Goal: Task Accomplishment & Management: Manage account settings

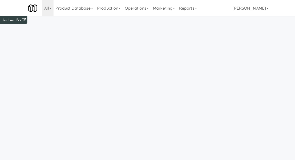
click at [140, 9] on link "Operations" at bounding box center [137, 8] width 28 height 16
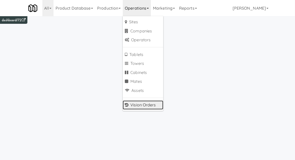
click at [137, 107] on link "Vision Orders" at bounding box center [143, 105] width 41 height 9
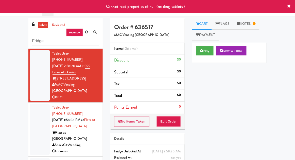
type input "Fridge"
click at [3, 42] on div "inbox reviewed recent all unclear take inventory issue suspicious failed recent…" at bounding box center [147, 111] width 295 height 186
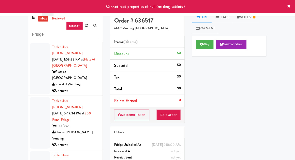
scroll to position [20, 0]
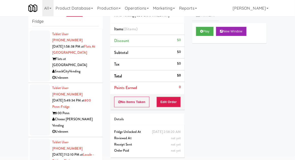
click at [36, 101] on div at bounding box center [40, 109] width 20 height 51
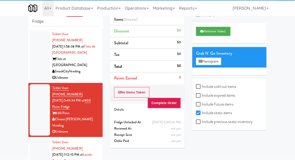
click at [40, 139] on div at bounding box center [40, 161] width 20 height 45
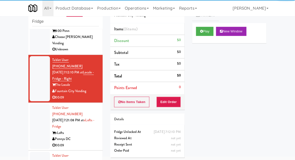
scroll to position [85, 0]
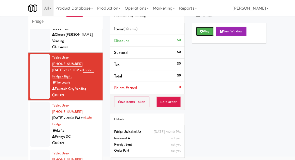
click at [207, 35] on button "Play" at bounding box center [204, 31] width 17 height 9
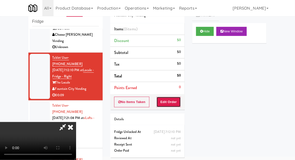
click at [175, 100] on button "Edit Order" at bounding box center [168, 102] width 25 height 11
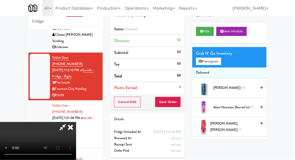
scroll to position [0, 0]
click at [225, 65] on div "Grab N' Go Inventory Planogram" at bounding box center [229, 57] width 74 height 21
click at [215, 65] on button "Planogram" at bounding box center [208, 62] width 25 height 8
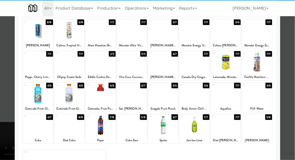
scroll to position [61, 0]
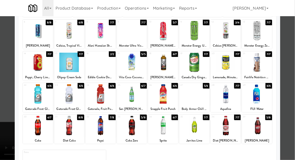
click at [232, 100] on div at bounding box center [226, 94] width 30 height 20
click at [285, 94] on div at bounding box center [147, 80] width 295 height 160
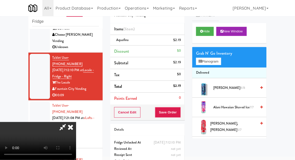
scroll to position [19, 0]
click at [179, 115] on button "Save Order" at bounding box center [168, 112] width 26 height 11
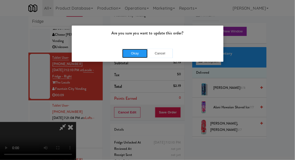
click at [137, 51] on button "Okay" at bounding box center [134, 53] width 25 height 9
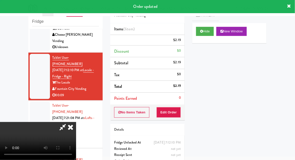
scroll to position [0, 0]
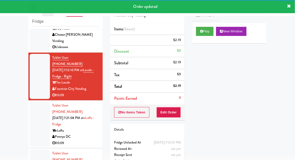
click at [32, 102] on div at bounding box center [40, 124] width 20 height 45
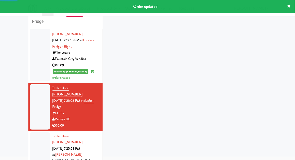
scroll to position [138, 0]
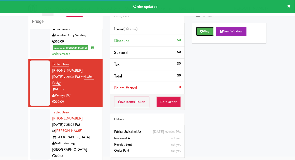
click at [206, 33] on button "Play" at bounding box center [204, 31] width 17 height 9
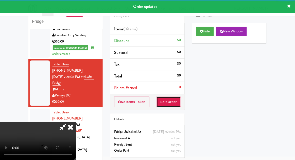
click at [169, 106] on button "Edit Order" at bounding box center [168, 102] width 25 height 11
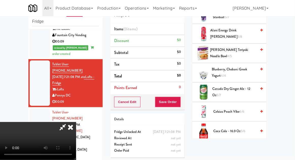
scroll to position [63, 0]
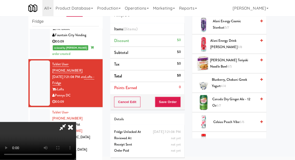
click at [242, 102] on span "Canada Dry Ginger Ale - 12 oz 6/7" at bounding box center [234, 102] width 44 height 12
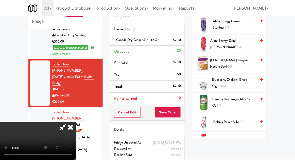
scroll to position [19, 0]
click at [180, 115] on button "Save Order" at bounding box center [168, 112] width 26 height 11
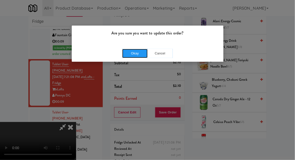
click at [132, 56] on button "Okay" at bounding box center [134, 53] width 25 height 9
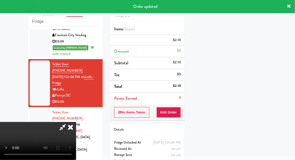
scroll to position [0, 0]
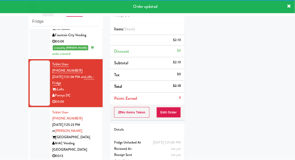
click at [36, 109] on div at bounding box center [40, 134] width 20 height 51
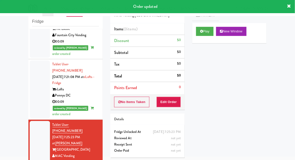
click at [35, 121] on div at bounding box center [40, 146] width 20 height 51
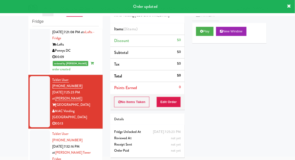
scroll to position [185, 0]
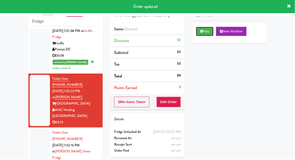
click at [203, 34] on button "Play" at bounding box center [204, 31] width 17 height 9
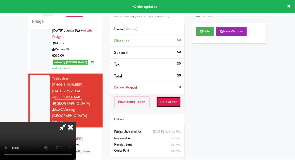
click at [170, 104] on button "Edit Order" at bounding box center [168, 102] width 25 height 11
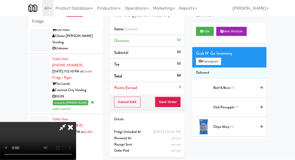
scroll to position [140, 0]
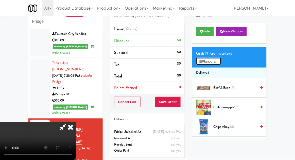
click at [217, 63] on button "Planogram" at bounding box center [208, 62] width 25 height 8
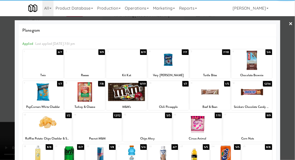
click at [97, 160] on div at bounding box center [100, 156] width 30 height 20
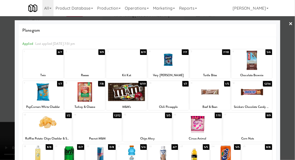
click at [289, 74] on div at bounding box center [147, 80] width 295 height 160
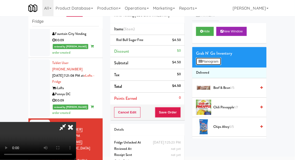
click at [213, 64] on button "Planogram" at bounding box center [208, 62] width 25 height 8
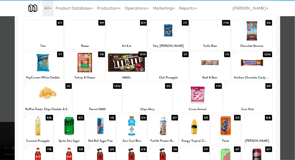
scroll to position [30, 0]
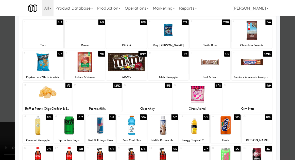
click at [169, 156] on div at bounding box center [163, 158] width 30 height 20
click at [294, 97] on div at bounding box center [147, 80] width 295 height 160
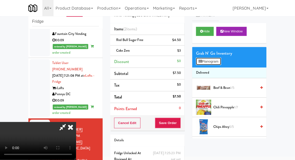
click at [213, 58] on button "Planogram" at bounding box center [208, 62] width 25 height 8
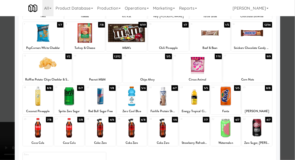
scroll to position [61, 0]
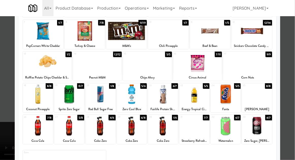
click at [136, 128] on div at bounding box center [132, 126] width 30 height 20
click at [292, 84] on div at bounding box center [147, 80] width 295 height 160
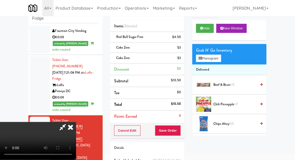
scroll to position [23, 0]
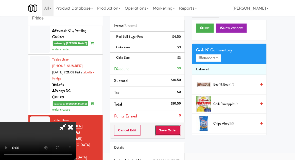
click at [180, 132] on button "Save Order" at bounding box center [168, 130] width 26 height 11
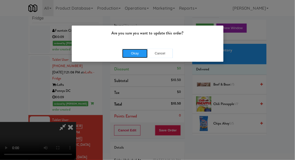
click at [130, 51] on button "Okay" at bounding box center [134, 53] width 25 height 9
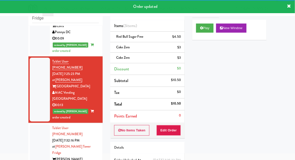
scroll to position [202, 0]
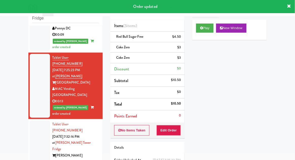
click at [33, 121] on div at bounding box center [40, 150] width 20 height 58
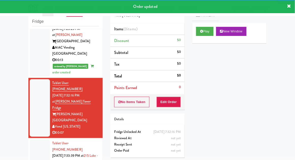
scroll to position [247, 0]
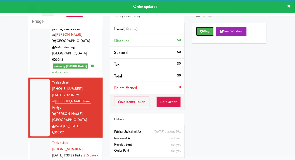
click at [209, 31] on button "Play" at bounding box center [204, 31] width 17 height 9
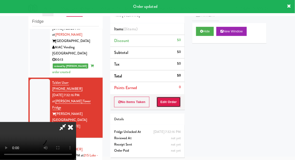
click at [170, 106] on button "Edit Order" at bounding box center [168, 102] width 25 height 11
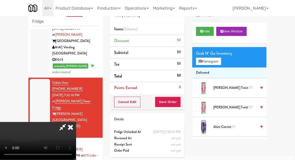
scroll to position [19, 0]
click at [212, 65] on button "Planogram" at bounding box center [208, 62] width 25 height 8
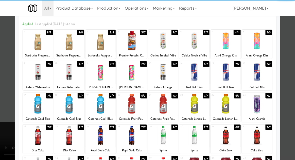
scroll to position [64, 0]
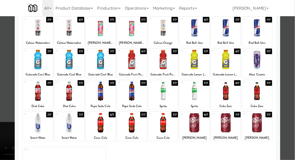
click at [234, 130] on div at bounding box center [226, 123] width 30 height 20
click at [263, 125] on div at bounding box center [257, 123] width 30 height 20
click at [291, 118] on div at bounding box center [147, 80] width 295 height 160
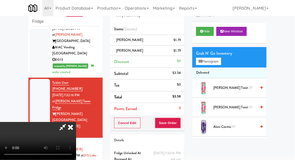
scroll to position [19, 0]
click at [178, 126] on button "Save Order" at bounding box center [168, 123] width 26 height 11
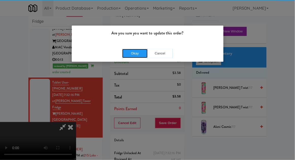
click at [130, 52] on button "Okay" at bounding box center [134, 53] width 25 height 9
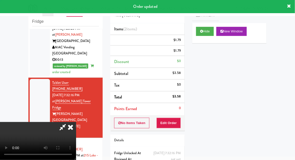
scroll to position [0, 0]
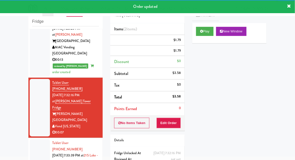
click at [35, 139] on div at bounding box center [40, 161] width 20 height 45
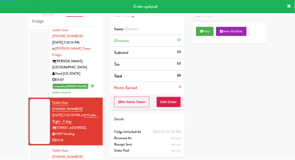
scroll to position [300, 0]
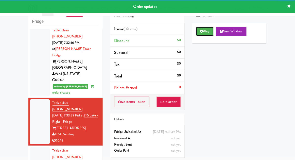
click at [212, 34] on button "Play" at bounding box center [204, 31] width 17 height 9
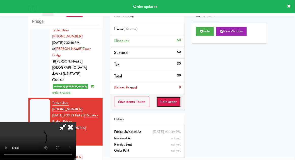
click at [177, 103] on button "Edit Order" at bounding box center [168, 102] width 25 height 11
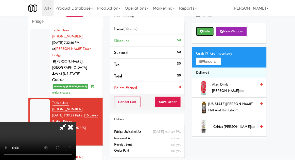
click at [209, 35] on button "Hide" at bounding box center [205, 31] width 18 height 9
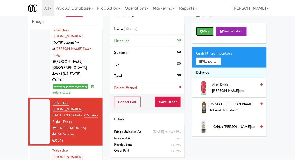
click at [209, 33] on button "Play" at bounding box center [204, 31] width 17 height 9
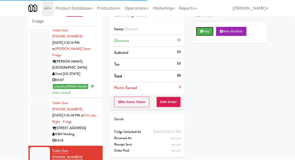
click at [211, 32] on button "Play" at bounding box center [204, 31] width 17 height 9
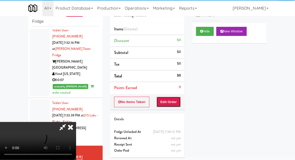
click at [176, 102] on button "Edit Order" at bounding box center [168, 102] width 25 height 11
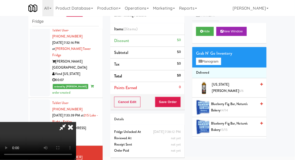
click at [69, 132] on icon at bounding box center [70, 127] width 11 height 10
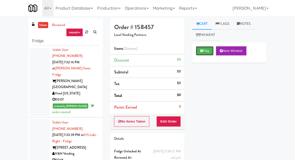
click at [208, 51] on button "Play" at bounding box center [204, 50] width 17 height 9
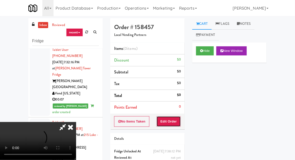
click at [179, 117] on button "Edit Order" at bounding box center [168, 121] width 25 height 11
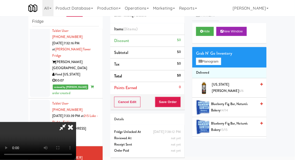
scroll to position [300, 0]
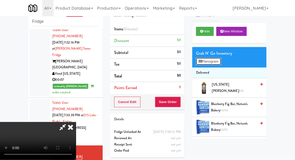
click at [218, 61] on button "Planogram" at bounding box center [208, 62] width 25 height 8
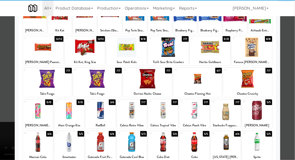
scroll to position [51, 0]
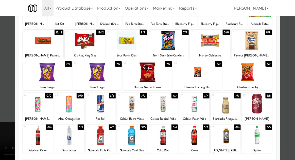
click at [266, 105] on div at bounding box center [257, 104] width 30 height 20
click at [289, 95] on div at bounding box center [147, 80] width 295 height 160
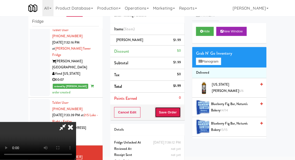
click at [179, 114] on button "Save Order" at bounding box center [168, 112] width 26 height 11
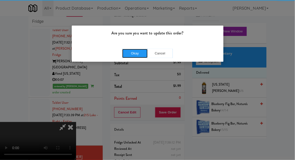
click at [123, 55] on button "Okay" at bounding box center [134, 53] width 25 height 9
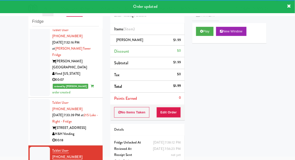
click at [37, 99] on div at bounding box center [40, 121] width 20 height 45
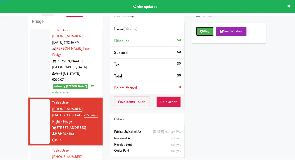
click at [207, 34] on button "Play" at bounding box center [204, 31] width 17 height 9
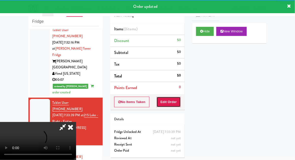
click at [173, 102] on button "Edit Order" at bounding box center [168, 102] width 25 height 11
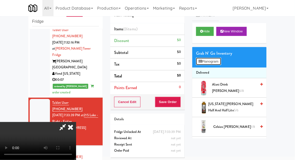
click at [210, 64] on button "Planogram" at bounding box center [208, 62] width 25 height 8
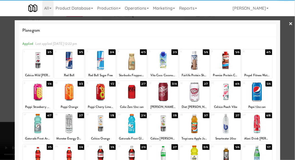
click at [32, 127] on div at bounding box center [38, 124] width 30 height 20
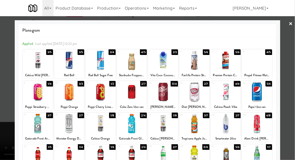
click at [292, 74] on div at bounding box center [147, 80] width 295 height 160
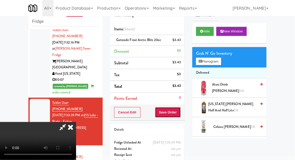
click at [180, 114] on button "Save Order" at bounding box center [168, 112] width 26 height 11
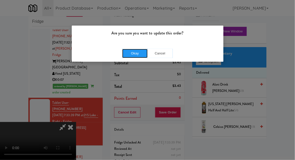
click at [131, 51] on button "Okay" at bounding box center [134, 53] width 25 height 9
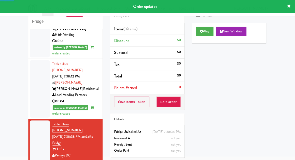
scroll to position [403, 0]
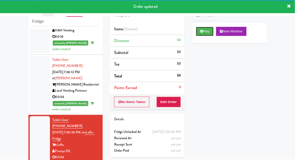
click at [207, 30] on button "Play" at bounding box center [204, 31] width 17 height 9
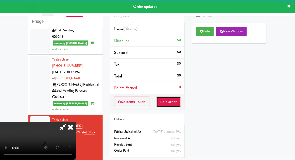
click at [170, 106] on button "Edit Order" at bounding box center [168, 102] width 25 height 11
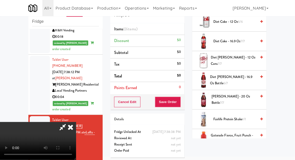
scroll to position [222, 0]
click at [247, 98] on span "[PERSON_NAME] - 20 oz Bottle 7/7" at bounding box center [233, 100] width 45 height 12
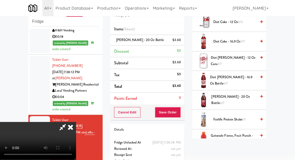
scroll to position [19, 0]
click at [179, 115] on button "Save Order" at bounding box center [168, 112] width 26 height 11
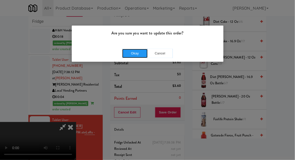
click at [131, 50] on button "Okay" at bounding box center [134, 53] width 25 height 9
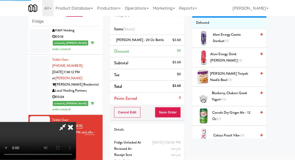
scroll to position [0, 0]
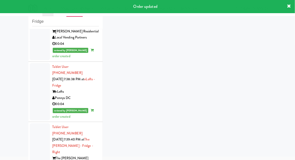
click at [33, 123] on div at bounding box center [40, 148] width 20 height 51
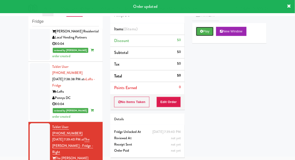
click at [208, 33] on button "Play" at bounding box center [204, 31] width 17 height 9
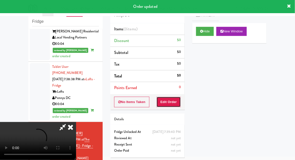
click at [169, 100] on button "Edit Order" at bounding box center [168, 102] width 25 height 11
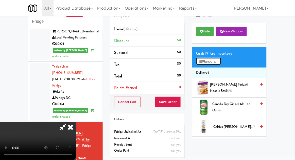
click at [216, 63] on button "Planogram" at bounding box center [208, 62] width 25 height 8
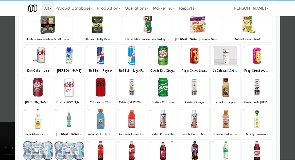
scroll to position [64, 0]
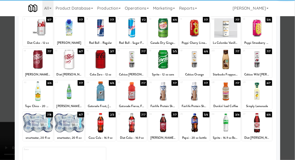
click at [262, 116] on div at bounding box center [257, 123] width 30 height 20
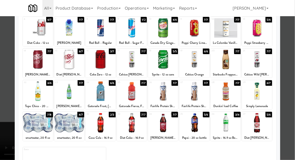
click at [290, 96] on div at bounding box center [147, 80] width 295 height 160
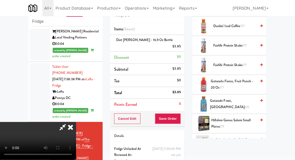
scroll to position [309, 0]
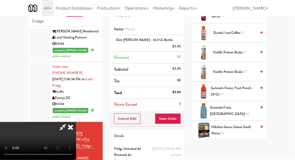
click at [245, 89] on span "Gatorade Fierce, Fruit Punch - 20 oz 7/7" at bounding box center [234, 91] width 46 height 12
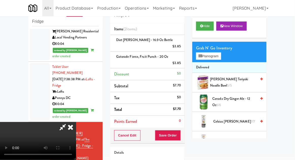
scroll to position [0, 0]
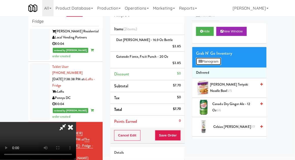
click at [220, 64] on button "Planogram" at bounding box center [208, 62] width 25 height 8
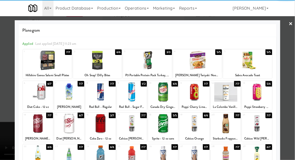
click at [97, 127] on div at bounding box center [100, 124] width 30 height 20
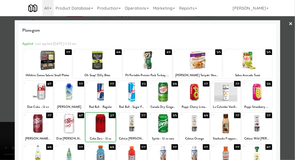
click at [288, 65] on div at bounding box center [147, 80] width 295 height 160
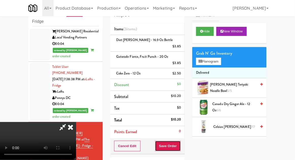
click at [180, 141] on button "Save Order" at bounding box center [168, 146] width 26 height 11
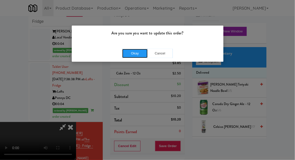
click at [130, 50] on button "Okay" at bounding box center [134, 53] width 25 height 9
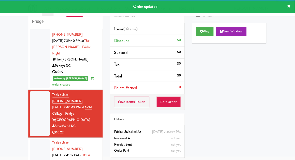
scroll to position [573, 0]
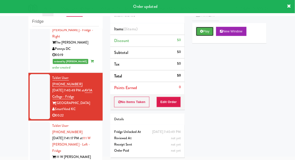
click at [208, 32] on button "Play" at bounding box center [204, 31] width 17 height 9
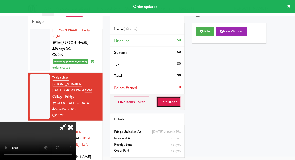
click at [171, 106] on button "Edit Order" at bounding box center [168, 102] width 25 height 11
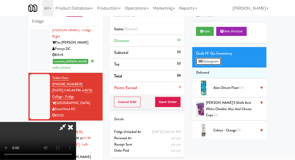
click at [212, 63] on button "Planogram" at bounding box center [208, 62] width 25 height 8
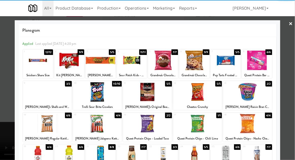
click at [67, 154] on div at bounding box center [69, 156] width 30 height 20
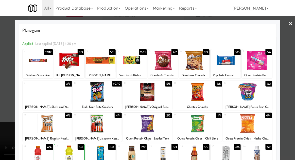
click at [286, 80] on div at bounding box center [147, 80] width 295 height 160
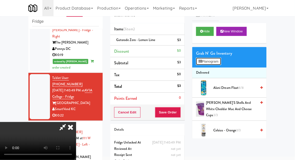
click at [216, 64] on button "Planogram" at bounding box center [208, 62] width 25 height 8
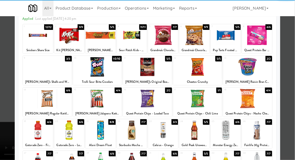
scroll to position [24, 0]
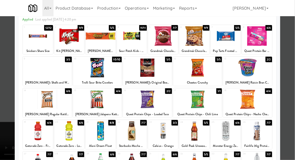
click at [125, 135] on div at bounding box center [132, 131] width 30 height 20
click at [291, 84] on div at bounding box center [147, 80] width 295 height 160
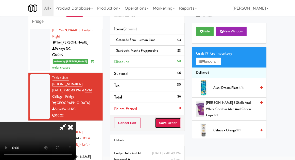
click at [180, 124] on button "Save Order" at bounding box center [168, 123] width 26 height 11
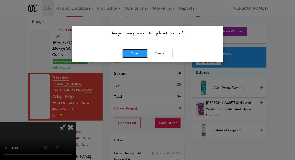
click at [128, 56] on button "Okay" at bounding box center [134, 53] width 25 height 9
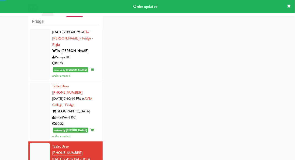
scroll to position [585, 0]
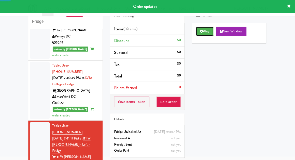
click at [207, 33] on button "Play" at bounding box center [204, 31] width 17 height 9
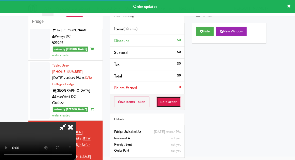
click at [171, 98] on button "Edit Order" at bounding box center [168, 102] width 25 height 11
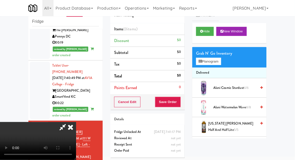
scroll to position [1, 0]
click at [218, 60] on button "Planogram" at bounding box center [208, 62] width 25 height 8
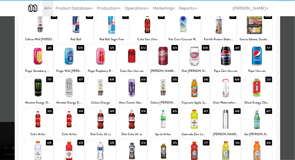
scroll to position [37, 0]
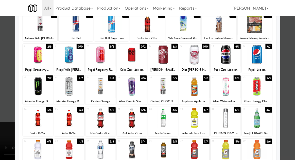
click at [97, 98] on div "Celsius Orange" at bounding box center [100, 101] width 28 height 6
click at [95, 93] on div at bounding box center [100, 87] width 30 height 20
click at [285, 73] on div at bounding box center [147, 80] width 295 height 160
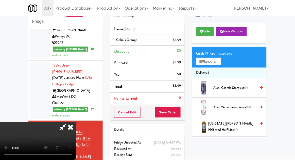
scroll to position [19, 0]
click at [179, 116] on button "Save Order" at bounding box center [168, 112] width 26 height 11
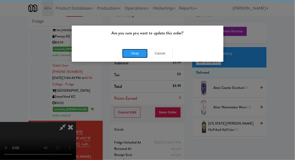
click at [132, 57] on button "Okay" at bounding box center [134, 53] width 25 height 9
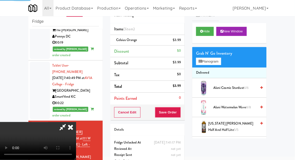
scroll to position [0, 0]
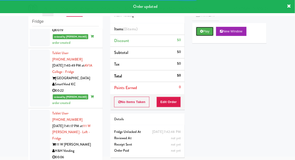
click at [208, 32] on button "Play" at bounding box center [204, 31] width 17 height 9
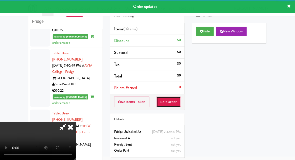
click at [174, 105] on button "Edit Order" at bounding box center [168, 102] width 25 height 11
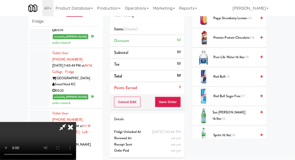
scroll to position [636, 0]
click at [233, 135] on span "3/6" at bounding box center [233, 135] width 5 height 5
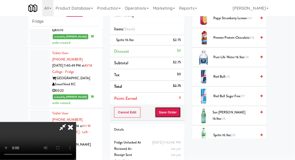
click at [178, 116] on button "Save Order" at bounding box center [168, 112] width 26 height 11
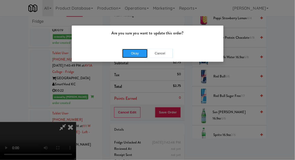
click at [131, 55] on button "Okay" at bounding box center [134, 53] width 25 height 9
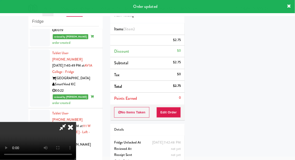
scroll to position [50, 0]
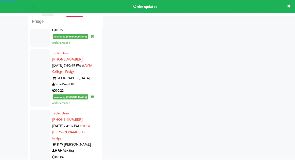
scroll to position [610, 0]
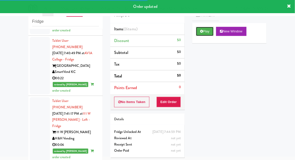
click at [207, 35] on button "Play" at bounding box center [204, 31] width 17 height 9
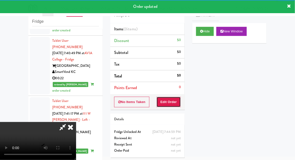
click at [170, 105] on button "Edit Order" at bounding box center [168, 102] width 25 height 11
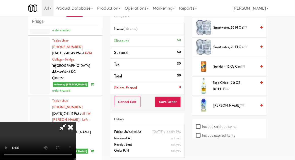
scroll to position [684, 0]
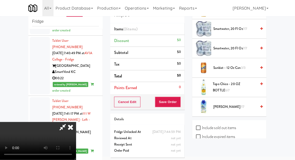
click at [237, 104] on span "Vita Coco 7/7" at bounding box center [234, 107] width 43 height 6
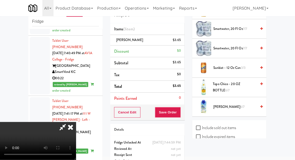
scroll to position [19, 0]
click at [179, 114] on button "Save Order" at bounding box center [168, 112] width 26 height 11
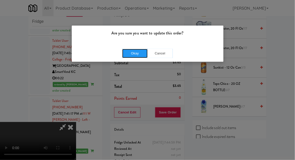
click at [133, 55] on button "Okay" at bounding box center [134, 53] width 25 height 9
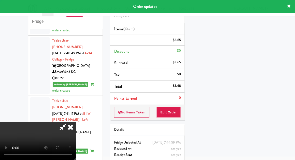
scroll to position [0, 0]
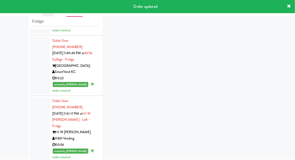
scroll to position [622, 0]
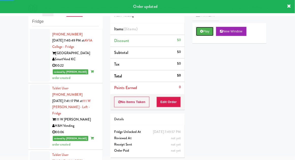
click at [209, 35] on button "Play" at bounding box center [204, 31] width 17 height 9
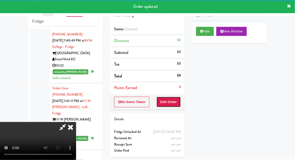
click at [169, 98] on button "Edit Order" at bounding box center [168, 102] width 25 height 11
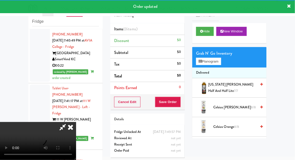
click at [5, 75] on div "inbox reviewed recent all unclear take inventory issue suspicious failed recent…" at bounding box center [147, 92] width 295 height 186
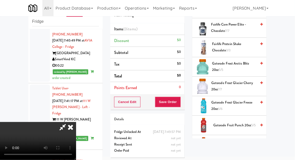
scroll to position [294, 0]
click at [237, 86] on span "Gatorade Frost Glacier Cherry 20oz 7/7" at bounding box center [233, 86] width 45 height 12
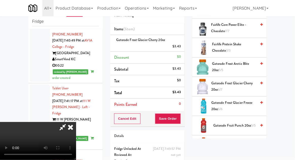
scroll to position [19, 0]
click at [178, 122] on button "Save Order" at bounding box center [168, 119] width 26 height 11
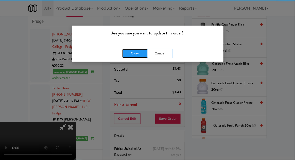
click at [133, 52] on button "Okay" at bounding box center [134, 53] width 25 height 9
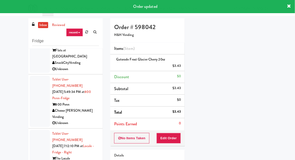
scroll to position [0, 0]
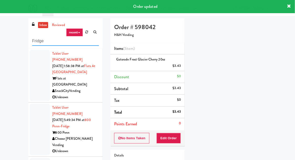
click at [38, 43] on input "Fridge" at bounding box center [65, 40] width 67 height 9
click at [37, 42] on input "Fridge" at bounding box center [65, 40] width 67 height 9
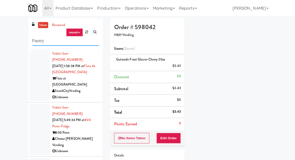
type input "Pantry"
click at [11, 45] on div "inbox reviewed recent all unclear take inventory issue suspicious failed recent…" at bounding box center [147, 111] width 295 height 186
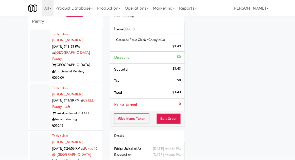
click at [30, 60] on div at bounding box center [40, 55] width 20 height 51
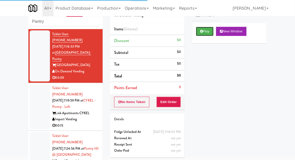
click at [206, 34] on button "Play" at bounding box center [204, 31] width 17 height 9
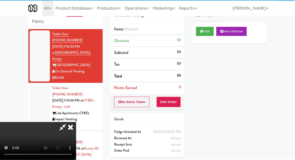
click at [170, 111] on div "Order # 109589 On Demand Vending Items (0 items ) Discount $0 Subtotal $0 Tax $…" at bounding box center [147, 80] width 82 height 163
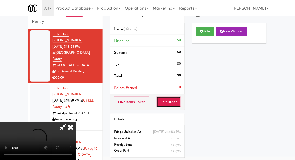
click at [174, 102] on button "Edit Order" at bounding box center [168, 102] width 25 height 11
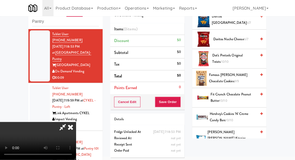
scroll to position [171, 0]
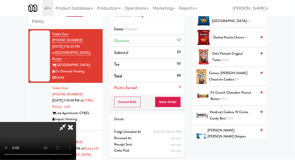
click at [235, 109] on span "Hershey's Cookies 'n' Creme Candy Bars 10/10" at bounding box center [233, 115] width 47 height 12
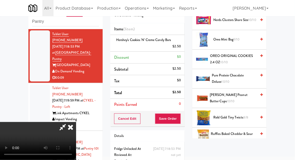
scroll to position [387, 0]
click at [243, 92] on span "[PERSON_NAME] Peanut Butter Cups 10/10" at bounding box center [233, 98] width 47 height 12
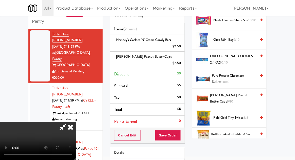
scroll to position [19, 0]
click at [180, 130] on button "Save Order" at bounding box center [168, 135] width 26 height 11
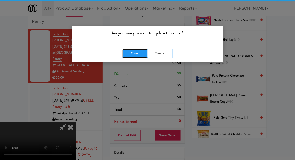
click at [127, 54] on button "Okay" at bounding box center [134, 53] width 25 height 9
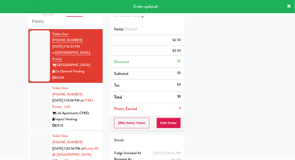
scroll to position [0, 0]
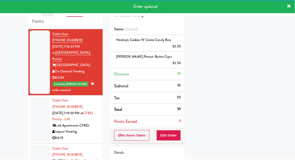
click at [35, 97] on div at bounding box center [40, 119] width 20 height 45
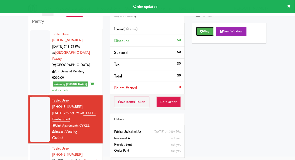
click at [206, 33] on button "Play" at bounding box center [204, 31] width 17 height 9
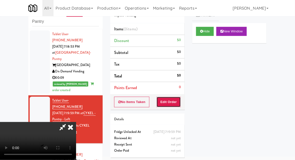
click at [173, 99] on button "Edit Order" at bounding box center [168, 102] width 25 height 11
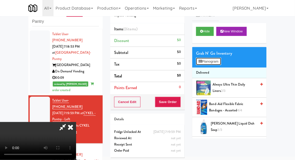
click at [218, 65] on button "Planogram" at bounding box center [208, 62] width 25 height 8
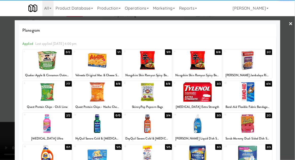
click at [89, 63] on div at bounding box center [97, 61] width 49 height 20
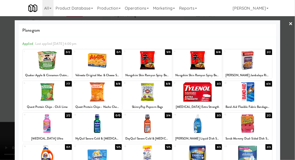
click at [290, 63] on div at bounding box center [147, 80] width 295 height 160
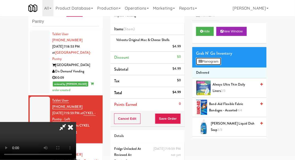
click at [215, 63] on button "Planogram" at bounding box center [208, 62] width 25 height 8
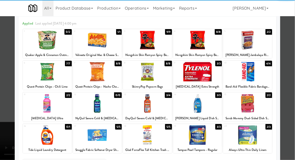
scroll to position [32, 0]
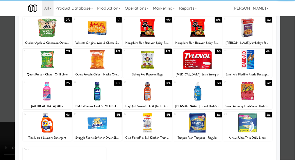
click at [210, 126] on div at bounding box center [197, 123] width 49 height 20
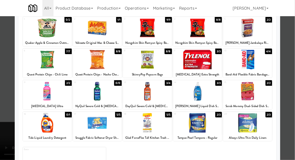
click at [290, 95] on div at bounding box center [147, 80] width 295 height 160
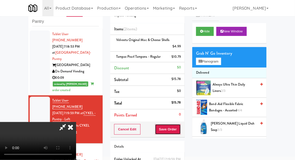
click at [179, 132] on button "Save Order" at bounding box center [168, 129] width 26 height 11
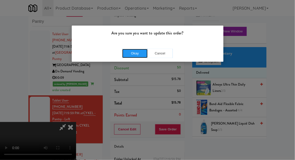
click at [132, 55] on button "Okay" at bounding box center [134, 53] width 25 height 9
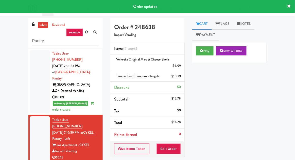
click at [42, 27] on link "inbox" at bounding box center [43, 25] width 10 height 6
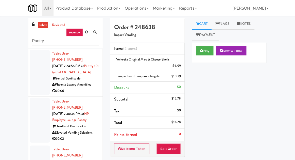
click at [34, 87] on div at bounding box center [40, 72] width 20 height 45
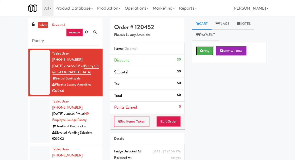
click at [211, 53] on button "Play" at bounding box center [204, 50] width 17 height 9
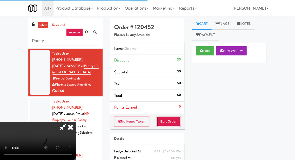
click at [174, 120] on button "Edit Order" at bounding box center [168, 121] width 25 height 11
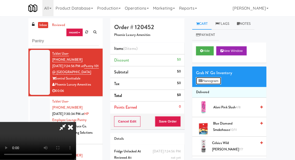
click at [217, 82] on button "Planogram" at bounding box center [208, 81] width 25 height 8
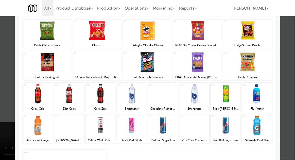
scroll to position [64, 0]
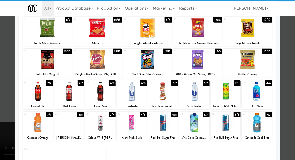
click at [38, 121] on div at bounding box center [38, 123] width 30 height 20
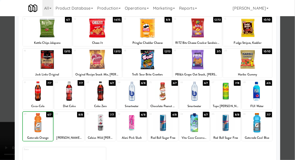
click at [289, 71] on div at bounding box center [147, 80] width 295 height 160
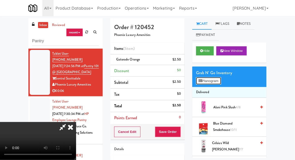
click at [215, 84] on button "Planogram" at bounding box center [208, 81] width 25 height 8
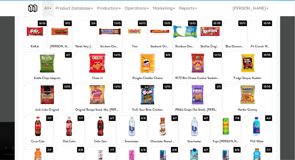
scroll to position [64, 0]
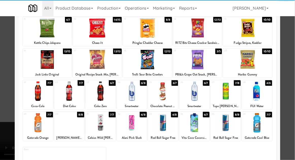
click at [68, 132] on div at bounding box center [69, 123] width 30 height 20
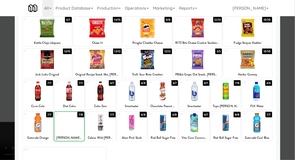
click at [287, 70] on div at bounding box center [147, 80] width 295 height 160
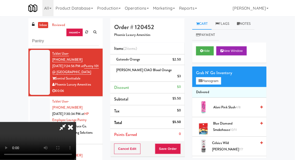
scroll to position [19, 0]
click at [180, 144] on button "Save Order" at bounding box center [168, 149] width 26 height 11
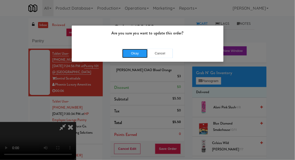
click at [126, 55] on button "Okay" at bounding box center [134, 53] width 25 height 9
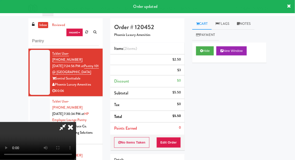
scroll to position [0, 0]
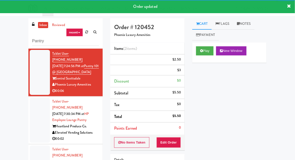
click at [34, 128] on div at bounding box center [40, 120] width 20 height 45
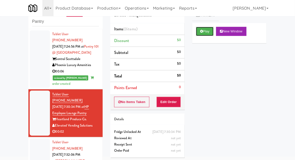
click at [210, 33] on button "Play" at bounding box center [204, 31] width 17 height 9
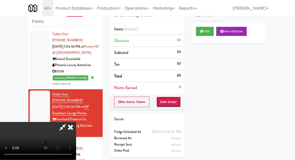
click at [178, 103] on button "Edit Order" at bounding box center [168, 102] width 25 height 11
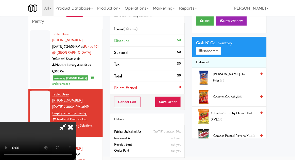
scroll to position [16, 0]
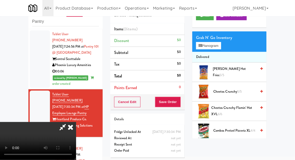
click at [234, 111] on span "Cheetos Crunchy Flamin' Hot XVL 6/6" at bounding box center [233, 111] width 45 height 12
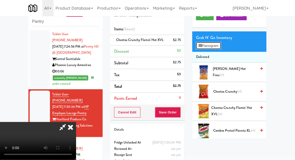
click at [214, 46] on button "Planogram" at bounding box center [208, 46] width 25 height 8
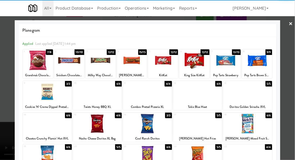
click at [286, 80] on div at bounding box center [147, 80] width 295 height 160
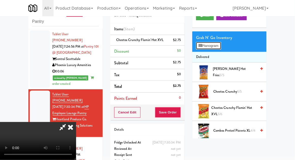
click at [211, 47] on button "Planogram" at bounding box center [208, 46] width 25 height 8
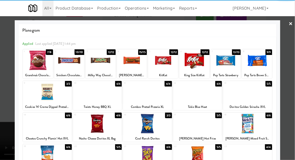
click at [289, 76] on div at bounding box center [147, 80] width 295 height 160
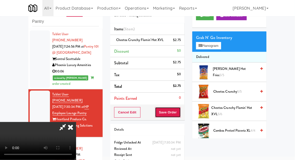
click at [180, 115] on button "Save Order" at bounding box center [168, 112] width 26 height 11
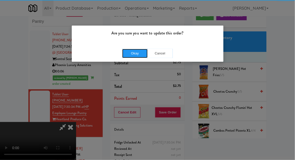
click at [132, 51] on button "Okay" at bounding box center [134, 53] width 25 height 9
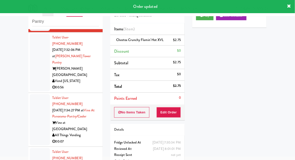
click at [32, 63] on div at bounding box center [40, 63] width 20 height 58
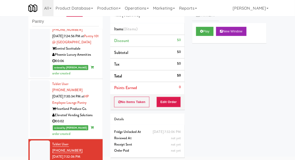
scroll to position [0, 0]
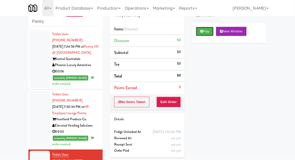
click at [209, 32] on button "Play" at bounding box center [204, 31] width 17 height 9
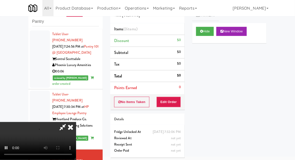
click at [175, 89] on li "Points Earned 0" at bounding box center [147, 88] width 74 height 12
click at [176, 98] on button "Edit Order" at bounding box center [168, 102] width 25 height 11
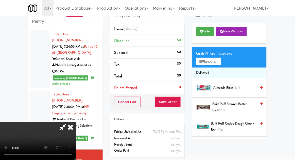
scroll to position [19, 0]
click at [219, 60] on button "Planogram" at bounding box center [208, 62] width 25 height 8
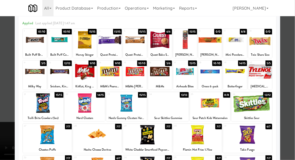
scroll to position [29, 0]
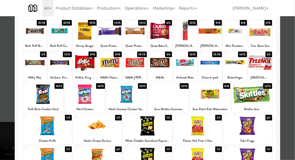
click at [173, 98] on div at bounding box center [168, 95] width 41 height 20
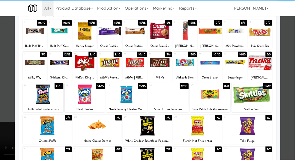
click at [289, 84] on div at bounding box center [147, 80] width 295 height 160
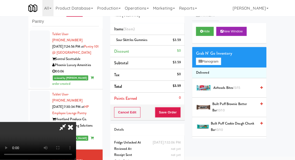
click at [182, 42] on li "Sour Skittles Gummies $3.59" at bounding box center [147, 40] width 74 height 11
click at [181, 42] on icon at bounding box center [181, 41] width 3 height 3
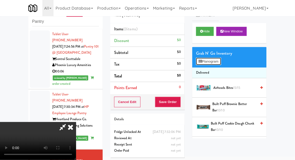
click at [214, 65] on button "Planogram" at bounding box center [208, 62] width 25 height 8
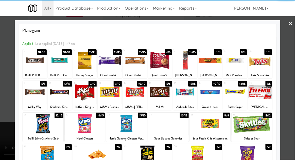
click at [166, 153] on div at bounding box center [147, 156] width 49 height 20
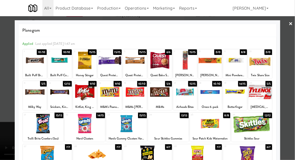
click at [290, 101] on div at bounding box center [147, 80] width 295 height 160
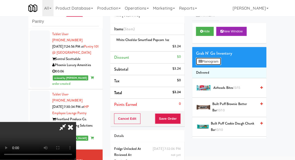
click at [221, 64] on button "Planogram" at bounding box center [208, 62] width 25 height 8
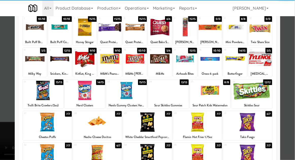
scroll to position [33, 0]
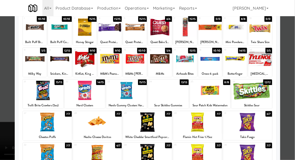
click at [255, 126] on div at bounding box center [247, 123] width 49 height 20
click at [288, 93] on div at bounding box center [147, 80] width 295 height 160
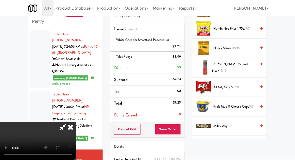
scroll to position [215, 0]
click at [240, 88] on span "9/10" at bounding box center [239, 87] width 6 height 5
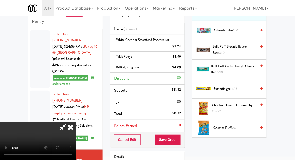
scroll to position [0, 0]
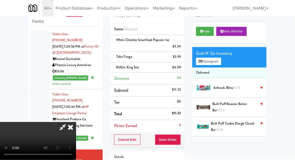
click at [219, 64] on button "Planogram" at bounding box center [208, 62] width 25 height 8
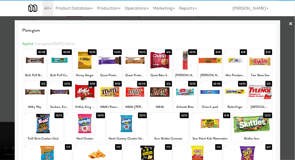
click at [186, 67] on div at bounding box center [185, 61] width 24 height 20
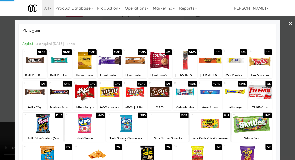
click at [294, 58] on div at bounding box center [147, 80] width 295 height 160
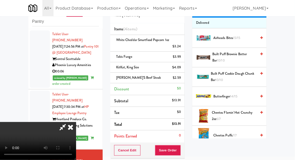
scroll to position [53, 0]
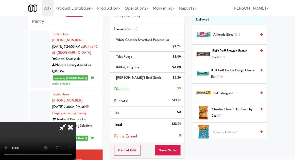
click at [233, 91] on span "14/15" at bounding box center [234, 93] width 8 height 5
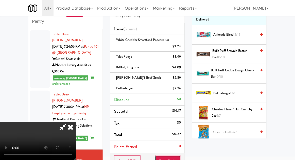
click at [180, 159] on button "Save Order" at bounding box center [168, 161] width 26 height 11
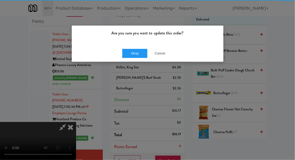
click at [136, 62] on div "Are you sure you want to update this order? Okay Cancel" at bounding box center [147, 43] width 152 height 37
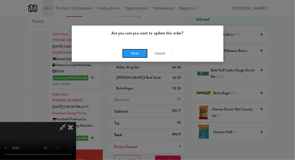
click at [134, 56] on button "Okay" at bounding box center [134, 53] width 25 height 9
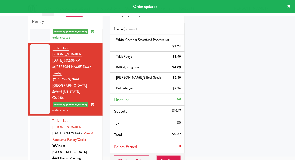
scroll to position [106, 0]
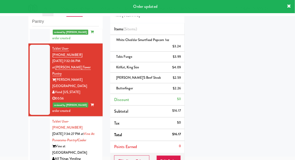
click at [38, 118] on div at bounding box center [40, 143] width 20 height 51
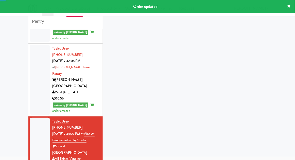
click at [35, 87] on div at bounding box center [40, 80] width 20 height 70
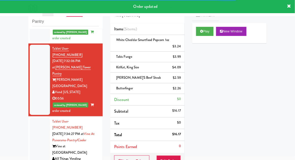
click at [36, 118] on div at bounding box center [40, 143] width 20 height 51
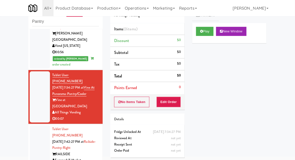
scroll to position [154, 0]
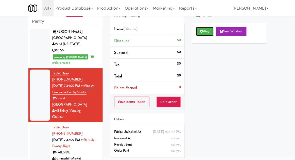
click at [210, 34] on button "Play" at bounding box center [204, 31] width 17 height 9
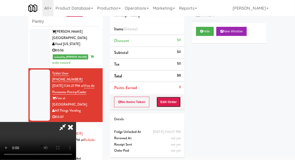
click at [176, 104] on button "Edit Order" at bounding box center [168, 102] width 25 height 11
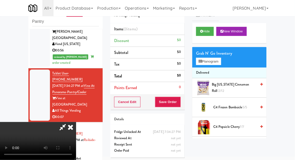
scroll to position [0, 0]
click at [211, 61] on button "Planogram" at bounding box center [208, 62] width 25 height 8
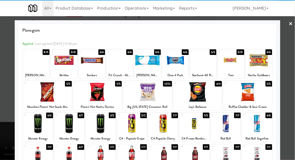
click at [291, 63] on div at bounding box center [147, 80] width 295 height 160
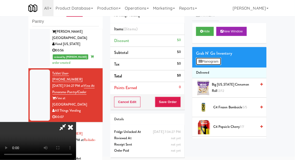
click at [217, 59] on button "Planogram" at bounding box center [208, 62] width 25 height 8
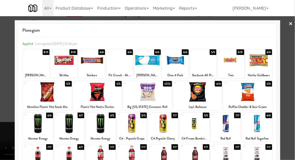
click at [31, 59] on div at bounding box center [36, 61] width 27 height 20
click at [292, 84] on div at bounding box center [147, 80] width 295 height 160
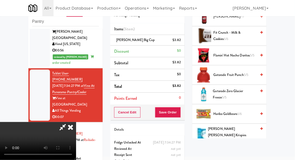
scroll to position [325, 0]
click at [239, 113] on span "6/6" at bounding box center [239, 114] width 5 height 5
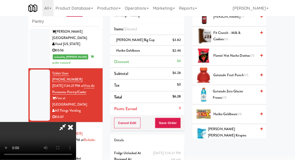
scroll to position [19, 0]
click at [181, 125] on button "Save Order" at bounding box center [168, 123] width 26 height 11
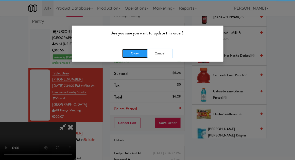
click at [131, 51] on button "Okay" at bounding box center [134, 53] width 25 height 9
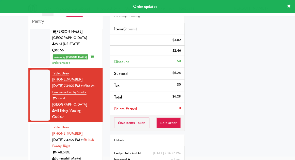
scroll to position [0, 0]
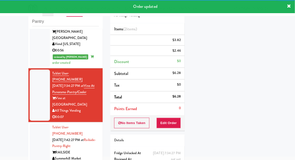
click at [36, 124] on div at bounding box center [40, 146] width 20 height 45
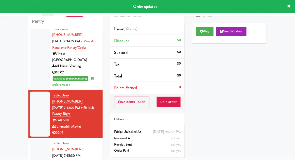
scroll to position [250, 0]
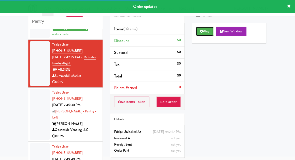
click at [212, 34] on button "Play" at bounding box center [204, 31] width 17 height 9
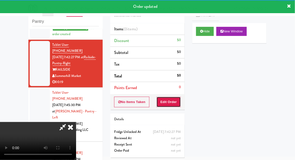
click at [174, 103] on button "Edit Order" at bounding box center [168, 102] width 25 height 11
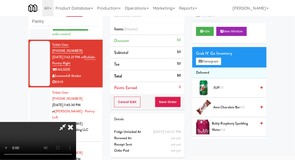
scroll to position [0, 0]
click at [219, 65] on button "Planogram" at bounding box center [208, 62] width 25 height 8
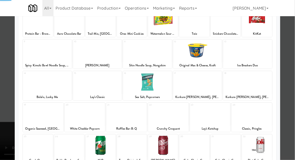
scroll to position [64, 0]
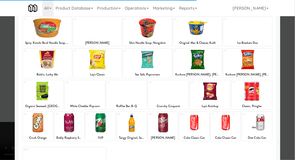
click at [233, 121] on div at bounding box center [226, 123] width 30 height 20
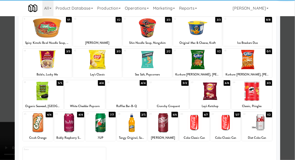
click at [293, 92] on div at bounding box center [147, 80] width 295 height 160
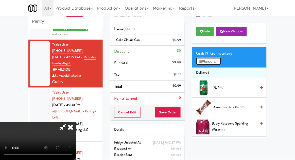
click at [214, 64] on button "Planogram" at bounding box center [208, 62] width 25 height 8
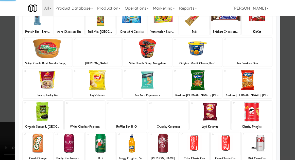
scroll to position [64, 0]
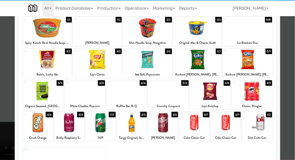
click at [234, 124] on div at bounding box center [226, 123] width 30 height 20
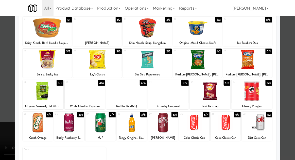
click at [289, 93] on div at bounding box center [147, 80] width 295 height 160
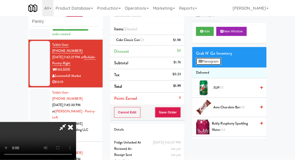
click at [213, 63] on button "Planogram" at bounding box center [208, 62] width 25 height 8
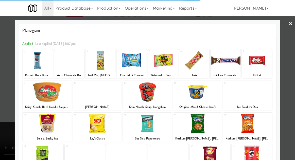
scroll to position [64, 0]
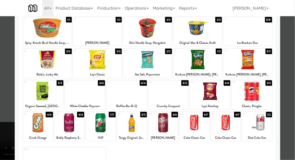
click at [232, 126] on div at bounding box center [226, 123] width 30 height 20
click at [232, 127] on div at bounding box center [226, 123] width 30 height 20
click at [287, 104] on div at bounding box center [147, 80] width 295 height 160
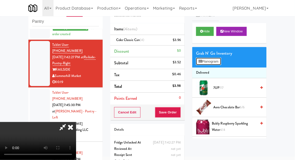
click at [214, 58] on button "Planogram" at bounding box center [208, 62] width 25 height 8
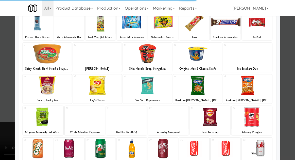
scroll to position [64, 0]
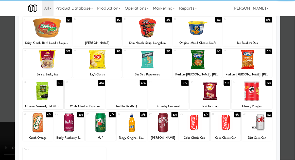
click at [35, 122] on div at bounding box center [38, 123] width 30 height 20
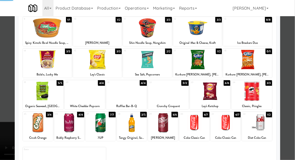
click at [287, 90] on div at bounding box center [147, 80] width 295 height 160
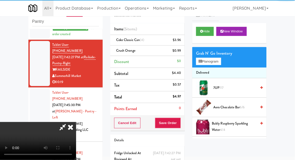
scroll to position [19, 0]
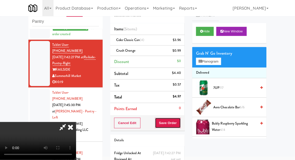
click at [179, 124] on button "Save Order" at bounding box center [168, 123] width 26 height 11
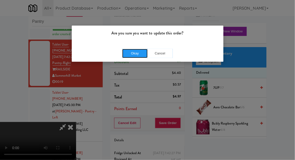
click at [135, 53] on button "Okay" at bounding box center [134, 53] width 25 height 9
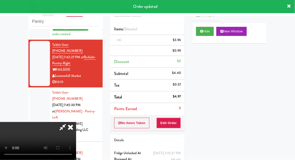
scroll to position [0, 0]
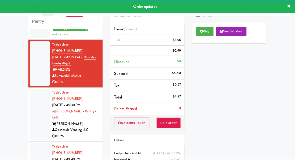
click at [34, 89] on div at bounding box center [40, 114] width 20 height 51
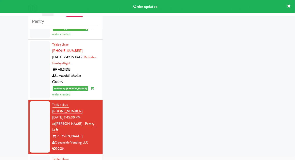
click at [32, 101] on div at bounding box center [40, 126] width 20 height 51
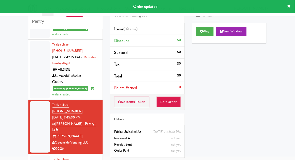
scroll to position [262, 0]
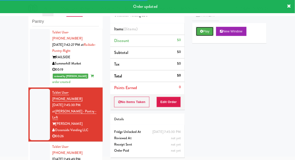
click at [208, 35] on button "Play" at bounding box center [204, 31] width 17 height 9
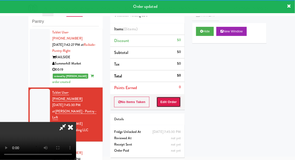
click at [178, 103] on button "Edit Order" at bounding box center [168, 102] width 25 height 11
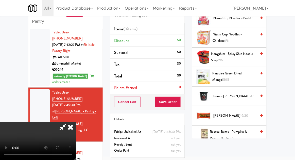
scroll to position [376, 0]
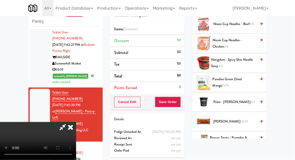
click at [243, 82] on span "Paradise Green Dried Mango 15/15" at bounding box center [234, 82] width 44 height 12
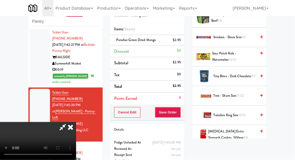
scroll to position [559, 0]
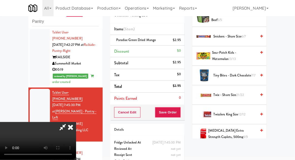
click at [247, 74] on span "Tiny Bites - Dark Chocolate 7/7" at bounding box center [234, 75] width 43 height 6
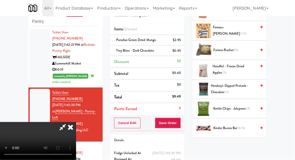
scroll to position [120, 0]
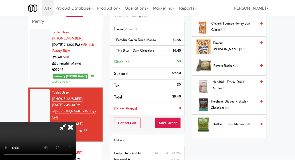
click at [240, 106] on span "Hershey's Dipped Pretzels - Chocolate 1/2" at bounding box center [234, 105] width 46 height 12
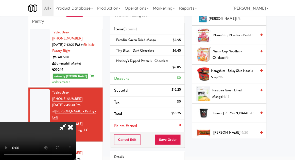
scroll to position [364, 0]
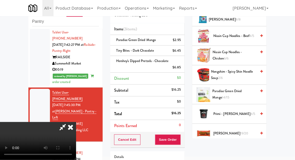
click at [242, 89] on span "Paradise Green Dried Mango 14/15" at bounding box center [234, 94] width 44 height 12
click at [181, 138] on button "Save Order" at bounding box center [168, 140] width 26 height 11
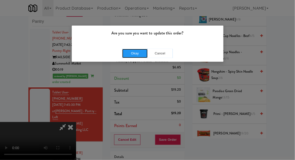
click at [126, 51] on button "Okay" at bounding box center [134, 53] width 25 height 9
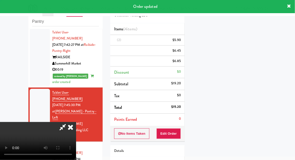
scroll to position [50, 0]
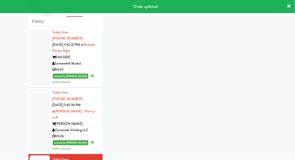
scroll to position [274, 0]
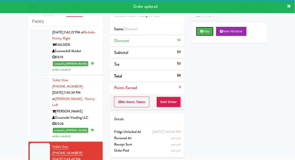
click at [209, 36] on button "Play" at bounding box center [204, 31] width 17 height 9
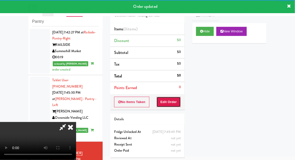
click at [180, 102] on button "Edit Order" at bounding box center [168, 102] width 25 height 11
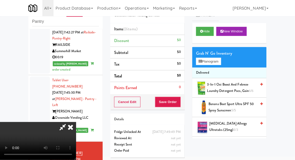
scroll to position [0, 0]
click at [221, 64] on button "Planogram" at bounding box center [208, 62] width 25 height 8
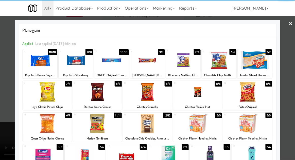
click at [227, 66] on div at bounding box center [219, 61] width 34 height 20
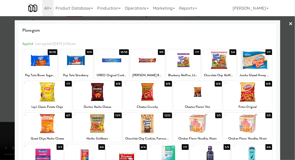
click at [223, 69] on div at bounding box center [219, 61] width 34 height 20
click at [222, 69] on div at bounding box center [219, 61] width 34 height 20
click at [288, 65] on div at bounding box center [147, 80] width 295 height 160
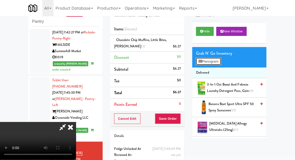
click at [217, 61] on button "Planogram" at bounding box center [208, 62] width 25 height 8
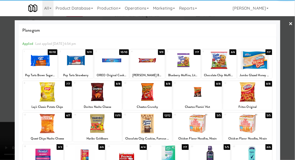
click at [194, 68] on div at bounding box center [183, 61] width 34 height 20
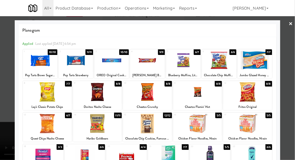
click at [293, 63] on div at bounding box center [147, 80] width 295 height 160
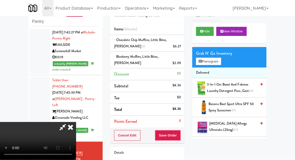
scroll to position [19, 0]
click at [180, 136] on button "Save Order" at bounding box center [168, 135] width 26 height 11
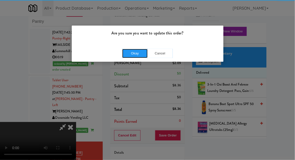
click at [136, 55] on button "Okay" at bounding box center [134, 53] width 25 height 9
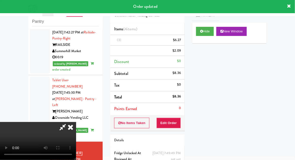
scroll to position [0, 0]
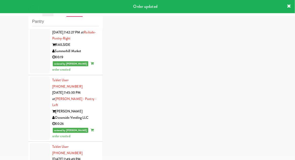
scroll to position [287, 0]
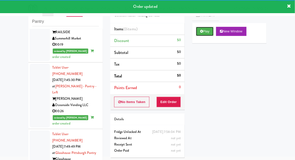
click at [208, 30] on button "Play" at bounding box center [204, 31] width 17 height 9
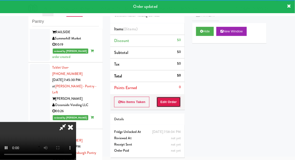
click at [174, 98] on button "Edit Order" at bounding box center [168, 102] width 25 height 11
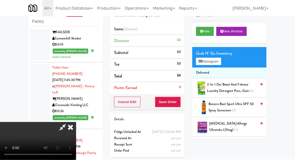
scroll to position [0, 0]
click at [217, 65] on button "Planogram" at bounding box center [208, 62] width 25 height 8
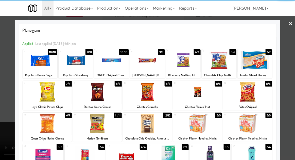
click at [38, 66] on div at bounding box center [40, 61] width 34 height 20
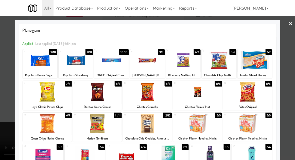
click at [284, 60] on div at bounding box center [147, 80] width 295 height 160
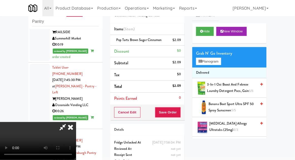
scroll to position [19, 0]
click at [179, 114] on button "Save Order" at bounding box center [168, 112] width 26 height 11
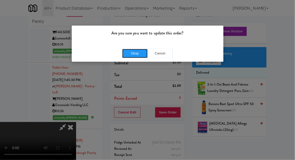
click at [136, 57] on button "Okay" at bounding box center [134, 53] width 25 height 9
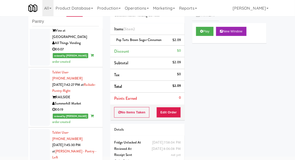
scroll to position [300, 0]
